Goal: Task Accomplishment & Management: Complete application form

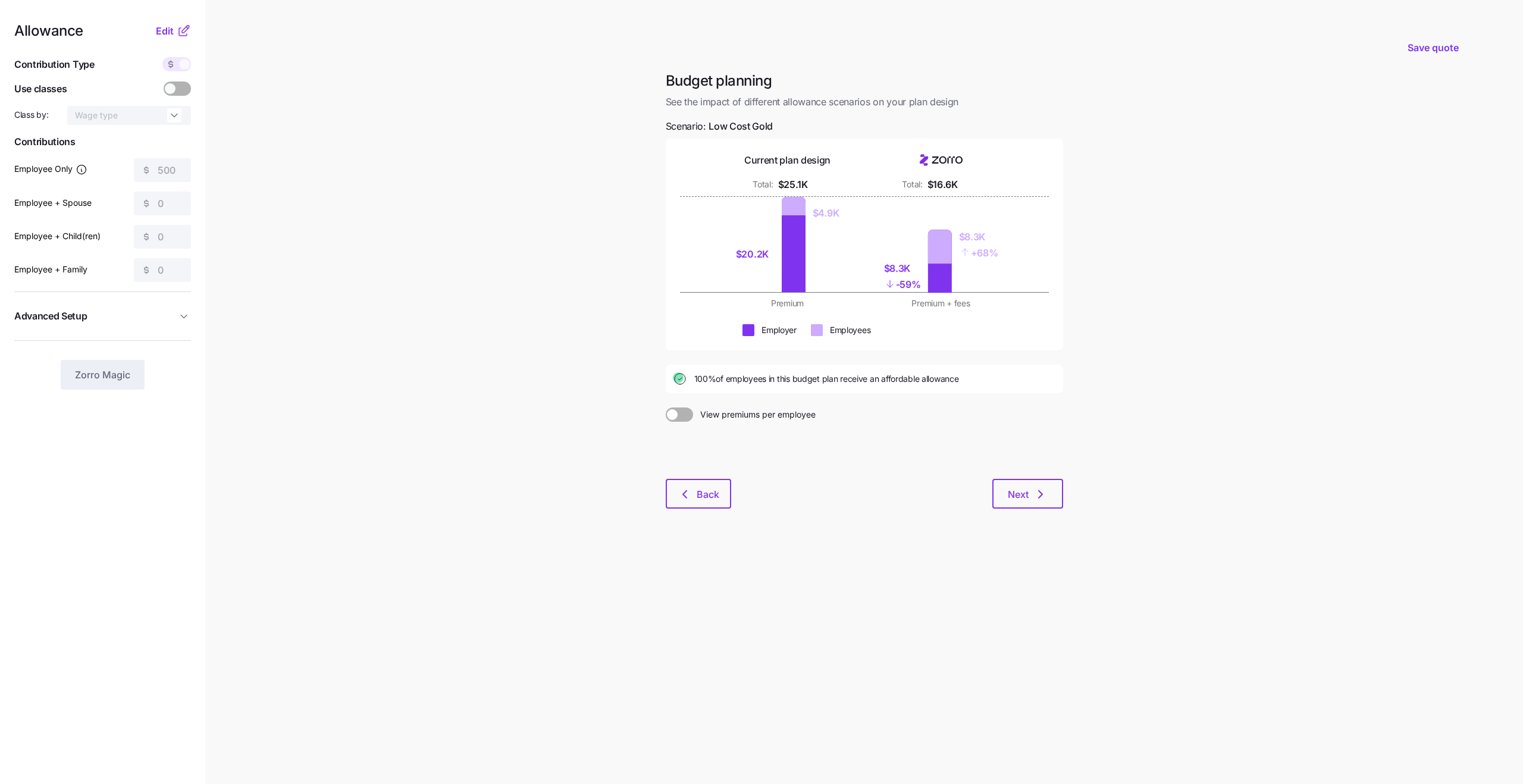
click at [176, 36] on icon at bounding box center [184, 31] width 14 height 14
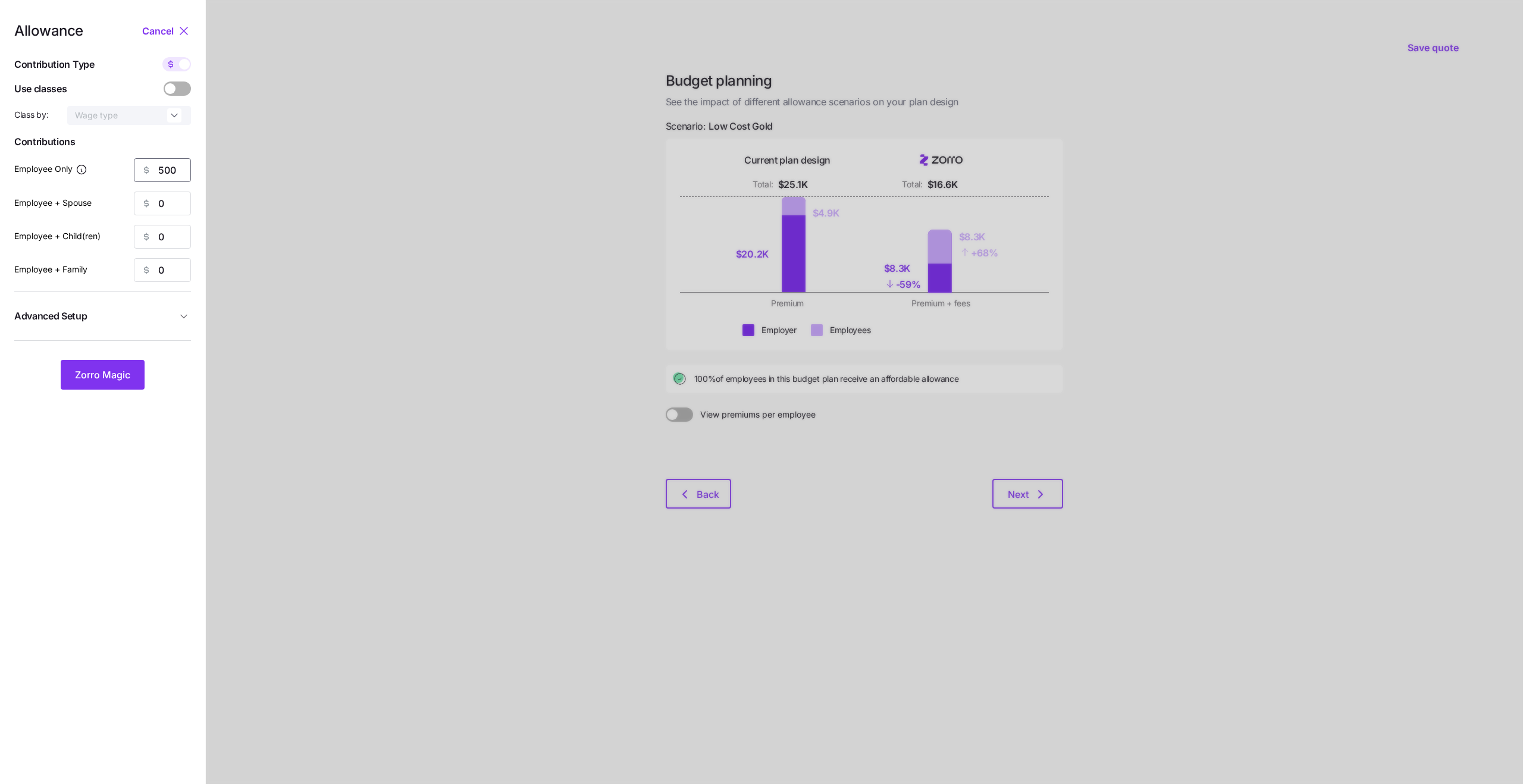
click at [168, 176] on input "500" at bounding box center [162, 169] width 57 height 23
click at [166, 65] on icon at bounding box center [170, 64] width 9 height 9
click at [162, 57] on input "checkbox" at bounding box center [162, 57] width 0 height 0
type input "89"
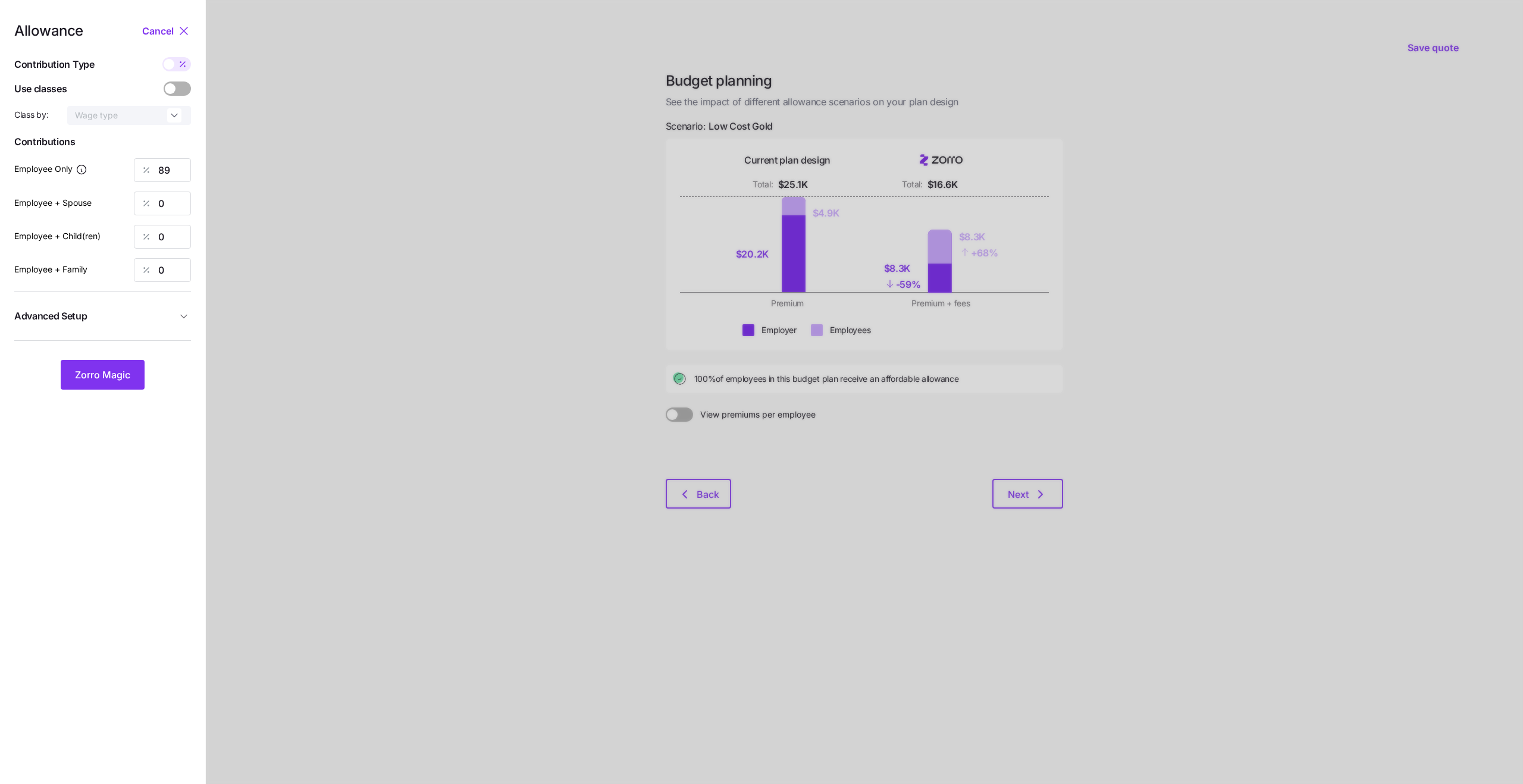
click at [125, 327] on button "Advanced Setup" at bounding box center [102, 316] width 176 height 29
click at [128, 345] on input "By state (11)" at bounding box center [137, 342] width 81 height 19
click at [128, 383] on div "By area (13)" at bounding box center [137, 392] width 70 height 20
type input "By area (13)"
click at [112, 435] on span "Zorro Magic" at bounding box center [102, 437] width 56 height 14
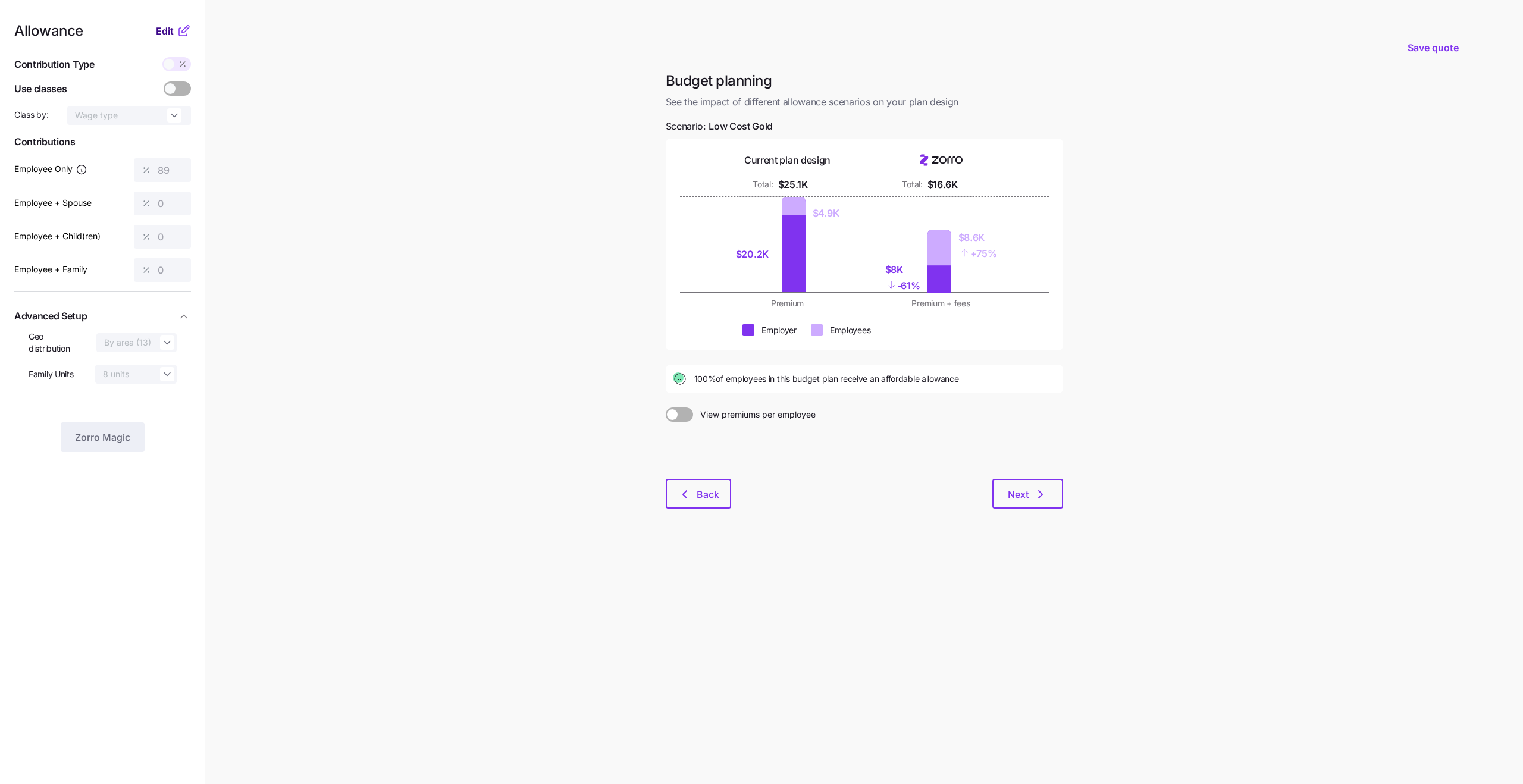
click at [172, 33] on span "Edit" at bounding box center [164, 31] width 18 height 14
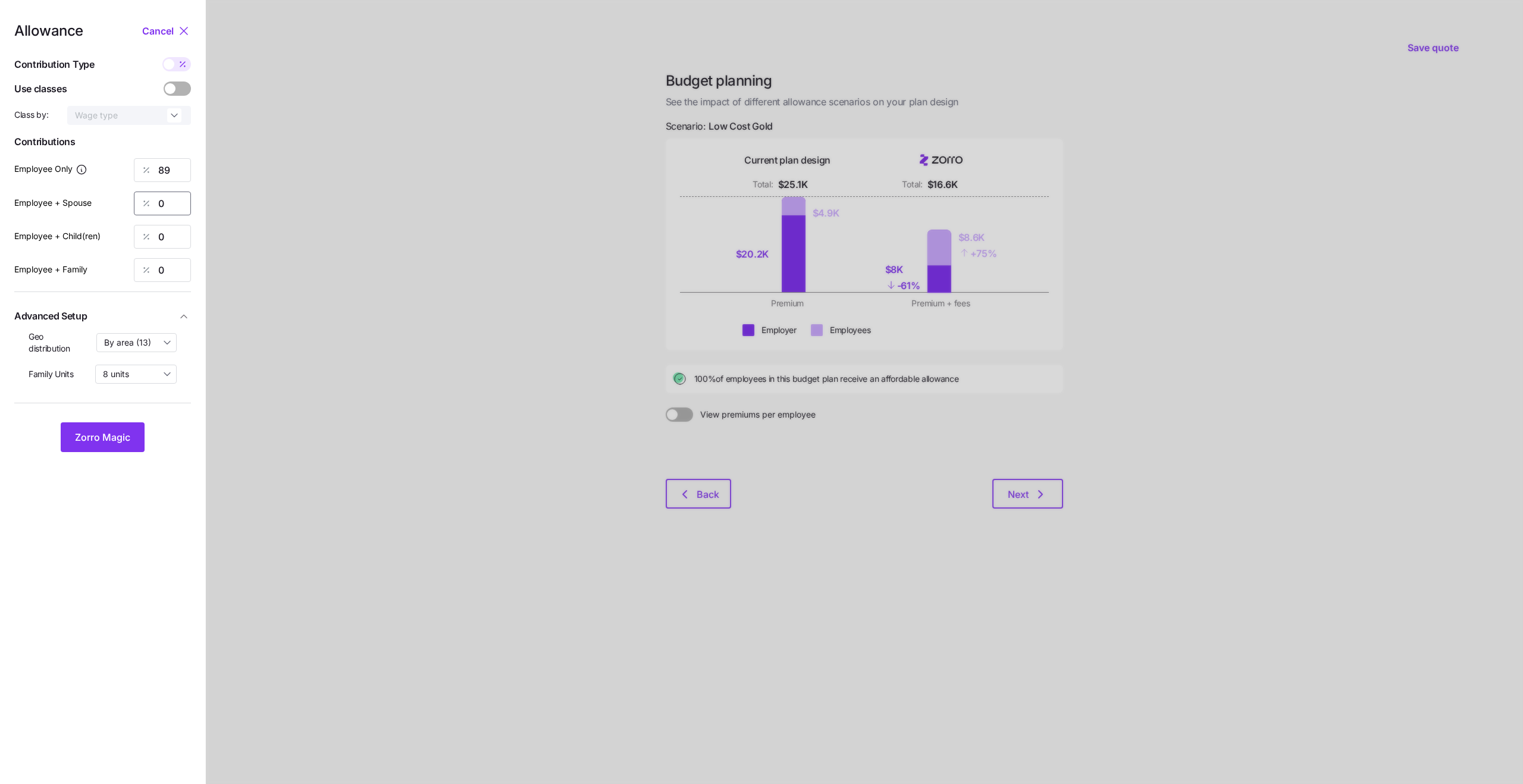
click at [172, 206] on input "0" at bounding box center [162, 203] width 57 height 23
type input "89"
click at [168, 240] on input "0" at bounding box center [162, 236] width 57 height 23
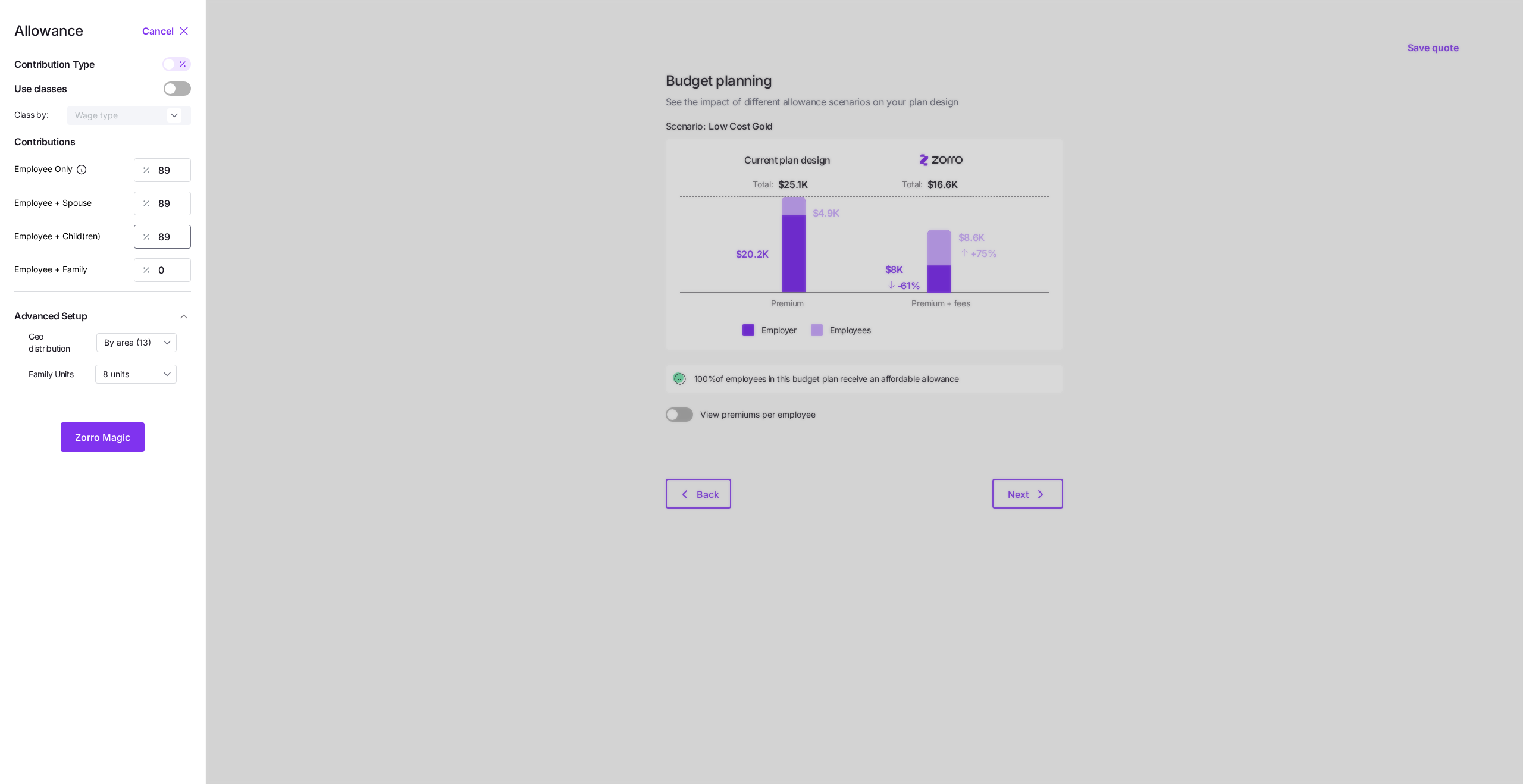
type input "89"
click at [123, 270] on div "Employee + Family 0" at bounding box center [102, 270] width 176 height 23
click at [176, 271] on input "0" at bounding box center [162, 270] width 57 height 23
type input "89"
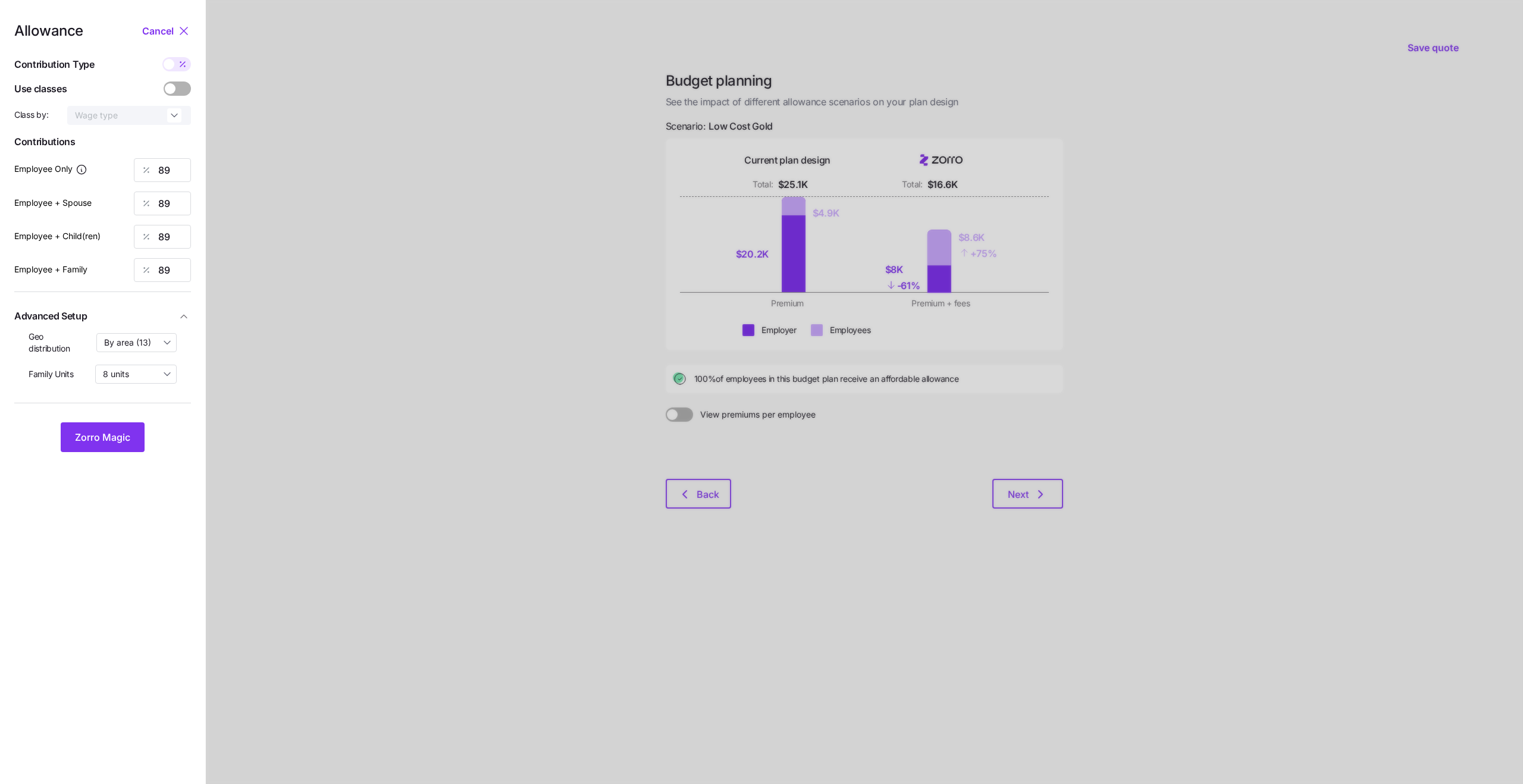
click at [195, 418] on nav "Allowance Cancel Contribution Type Use classes Class by: Wage type Contribution…" at bounding box center [102, 392] width 205 height 784
click at [113, 432] on span "Zorro Magic" at bounding box center [102, 437] width 56 height 14
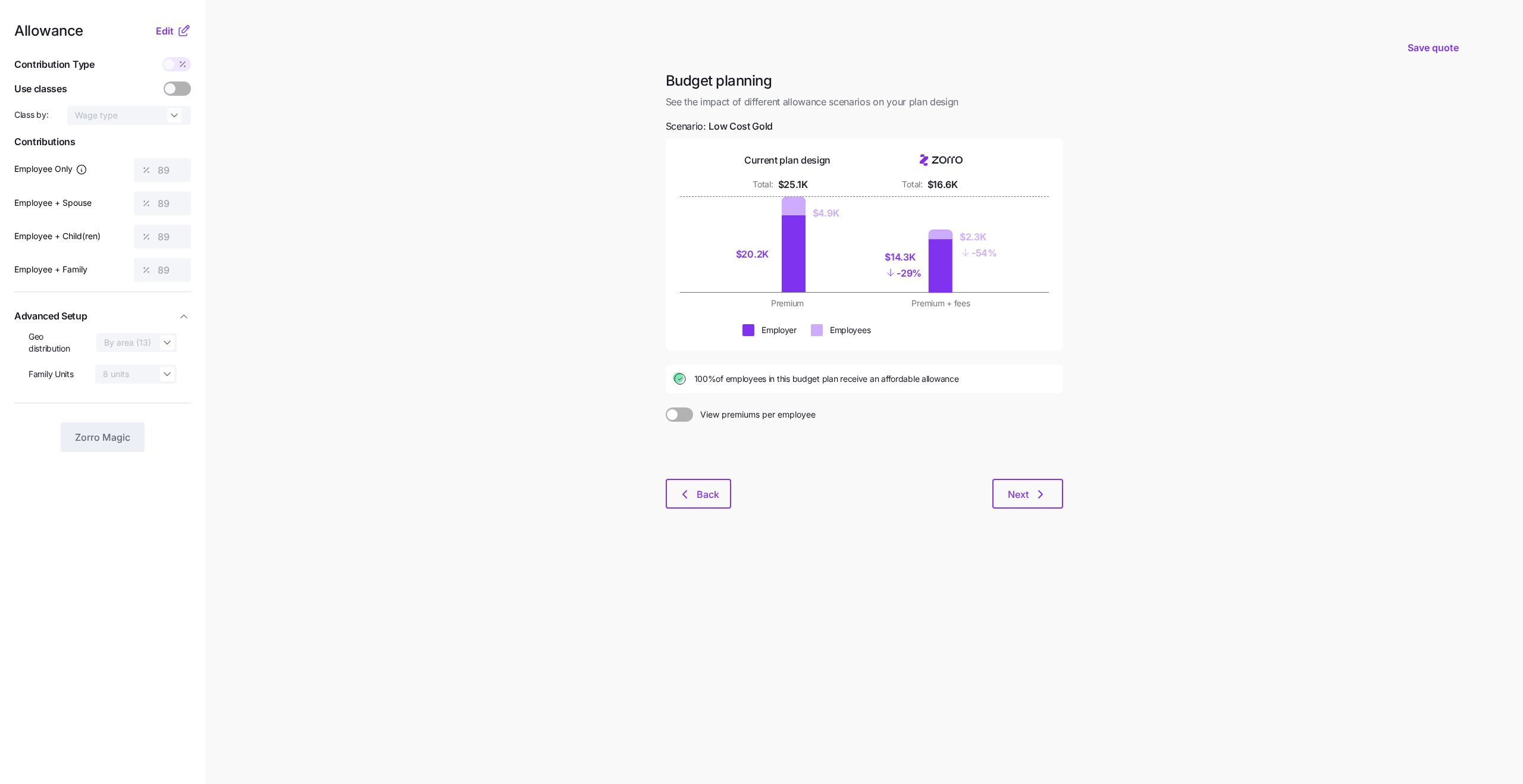
click at [690, 415] on span at bounding box center [685, 415] width 16 height 14
click at [665, 408] on input "View premiums per employee" at bounding box center [665, 408] width 0 height 0
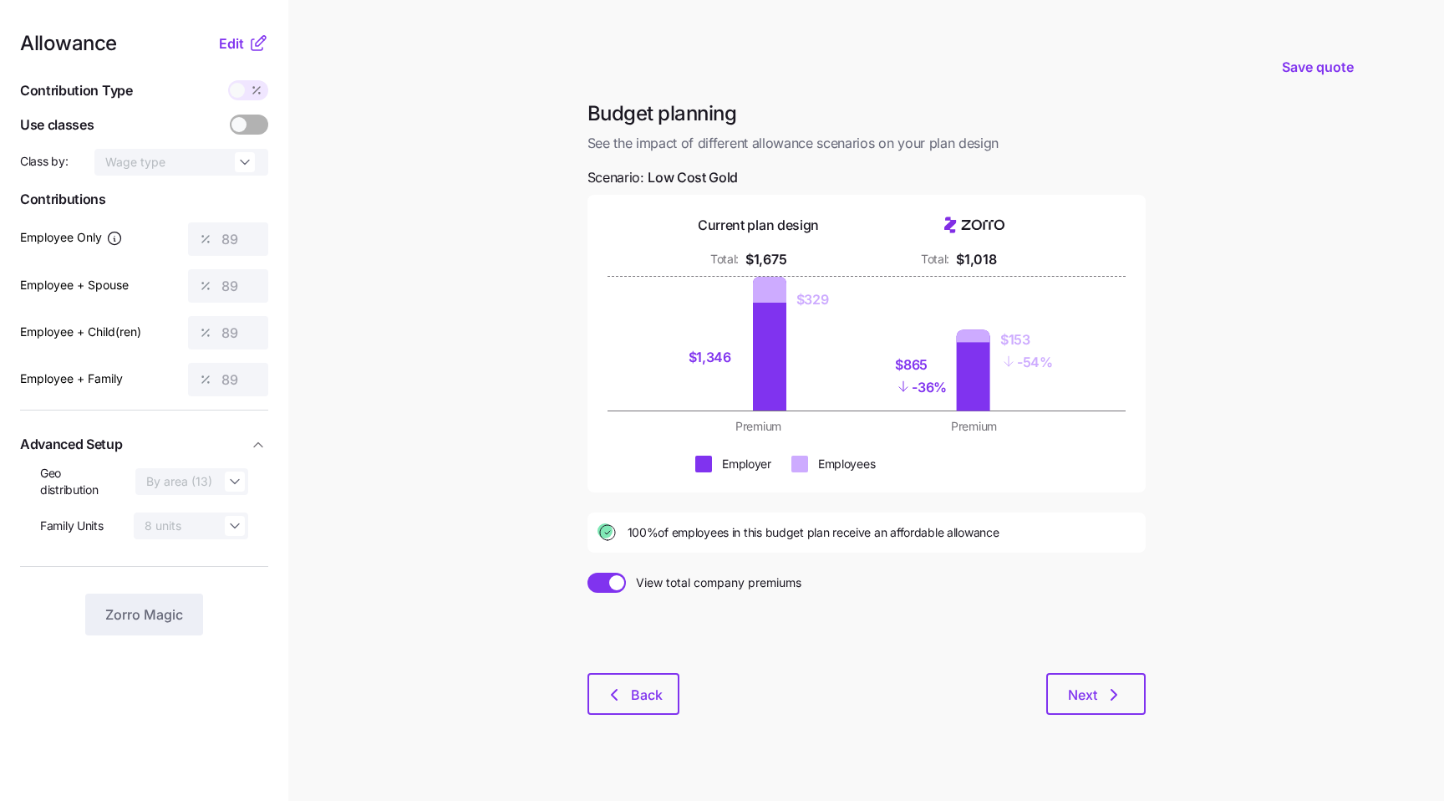
click at [610, 587] on span at bounding box center [616, 582] width 15 height 15
click at [588, 573] on input "View total company premiums" at bounding box center [588, 573] width 0 height 0
click at [613, 584] on span at bounding box center [615, 583] width 23 height 20
click at [588, 573] on input "View premiums per employee" at bounding box center [588, 573] width 0 height 0
click at [613, 584] on span at bounding box center [616, 582] width 15 height 15
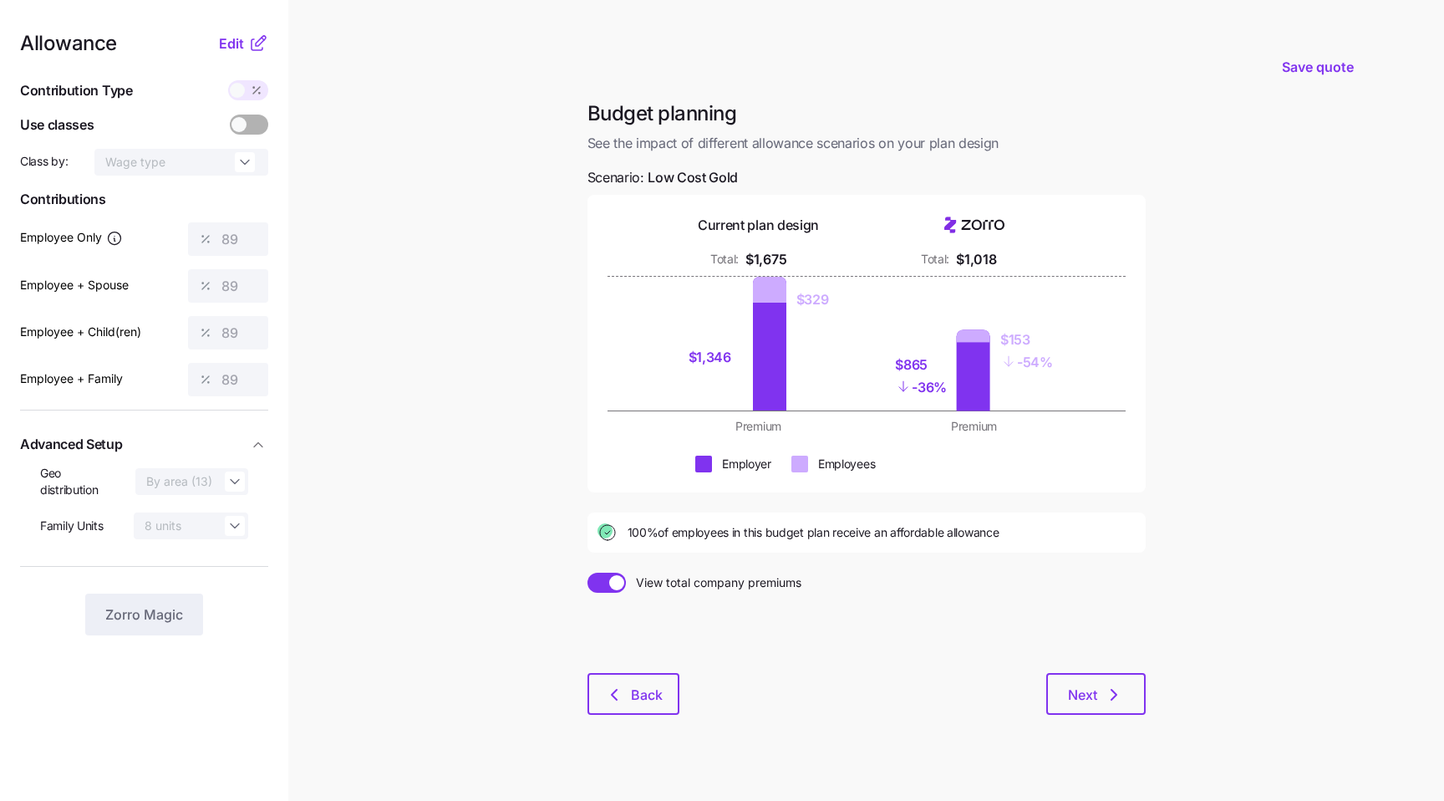
click at [588, 573] on input "View total company premiums" at bounding box center [588, 573] width 0 height 0
click at [239, 39] on span "Edit" at bounding box center [231, 43] width 25 height 20
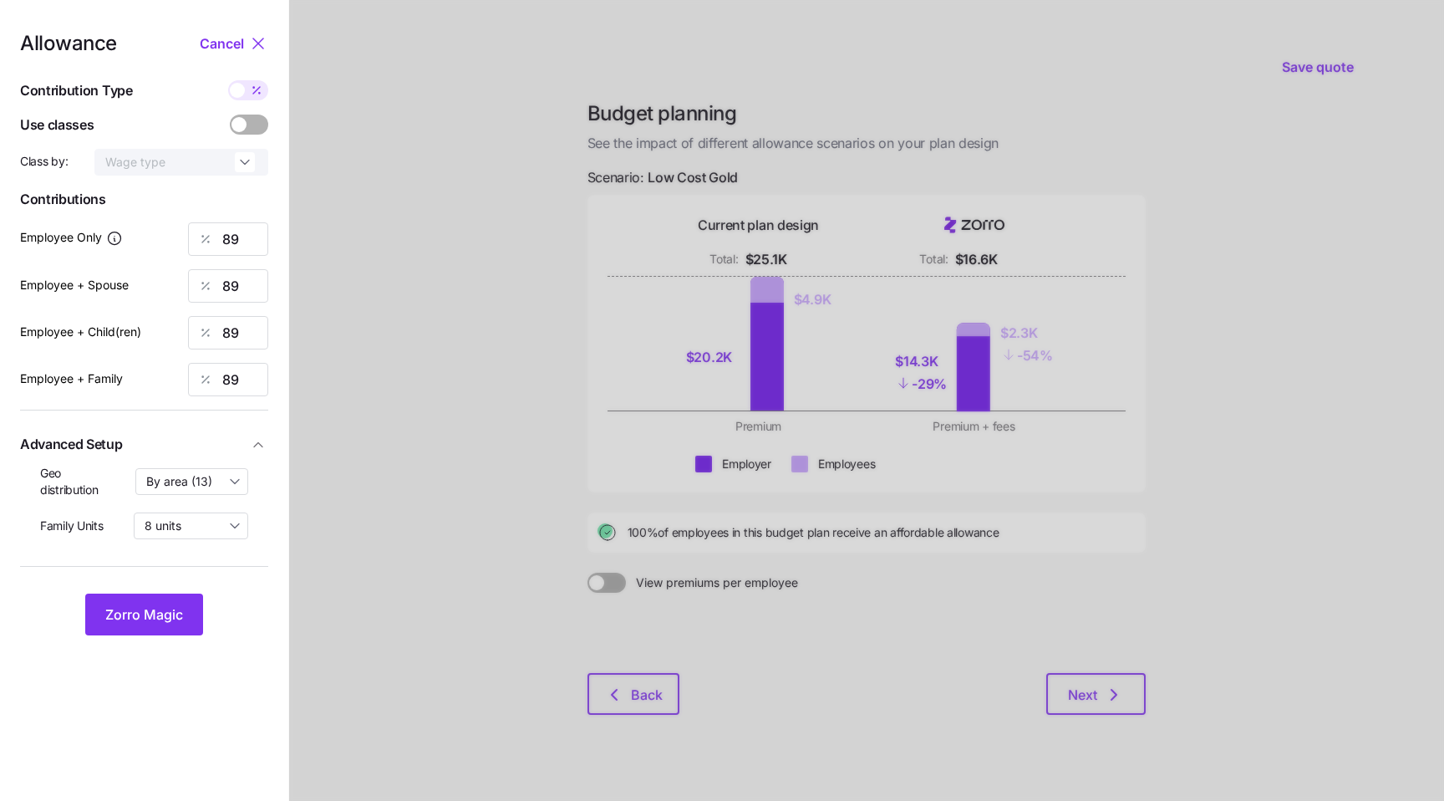
click at [247, 97] on span at bounding box center [256, 90] width 23 height 20
click at [228, 80] on input "checkbox" at bounding box center [228, 80] width 0 height 0
type input "497"
type input "996"
type input "875"
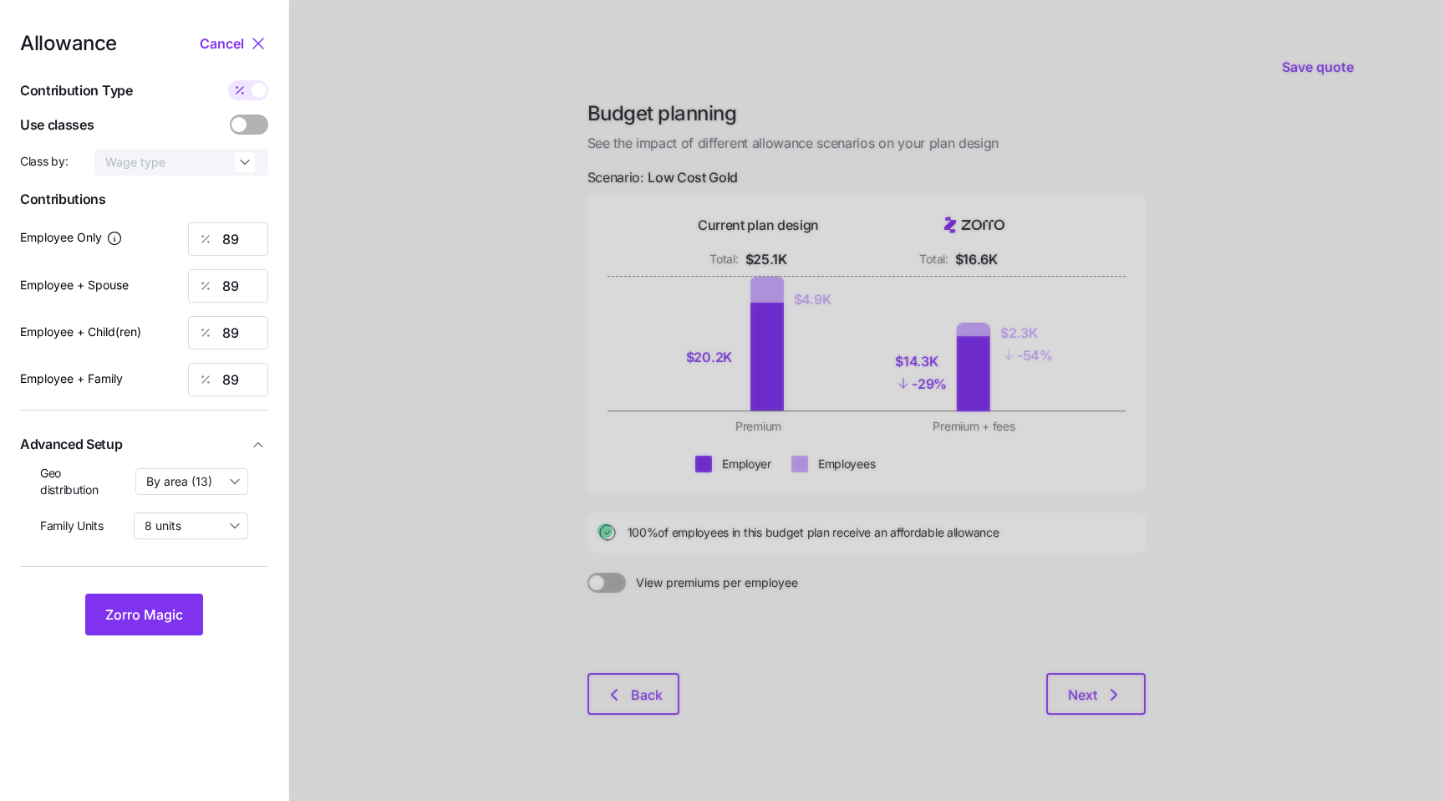
type input "1373"
